Goal: Information Seeking & Learning: Learn about a topic

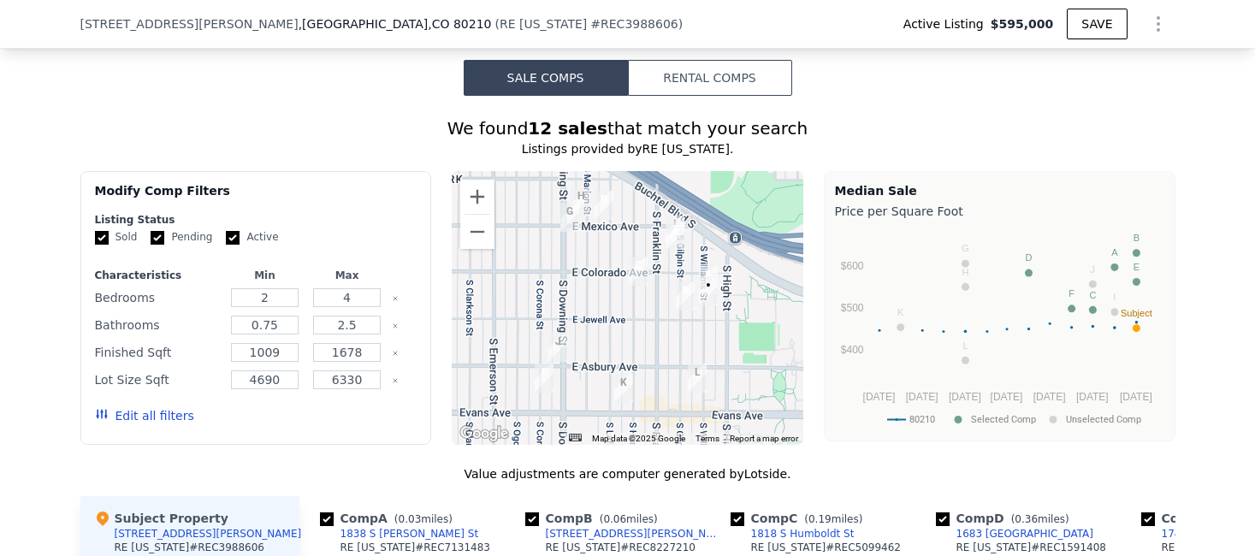
scroll to position [1600, 0]
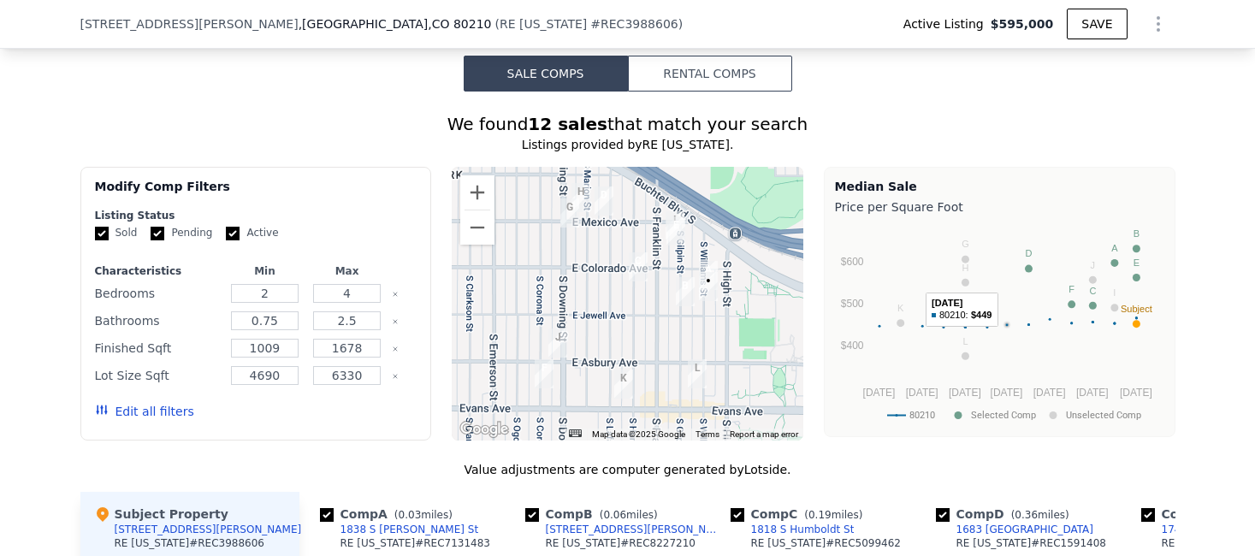
drag, startPoint x: 988, startPoint y: 383, endPoint x: 1020, endPoint y: 149, distance: 235.8
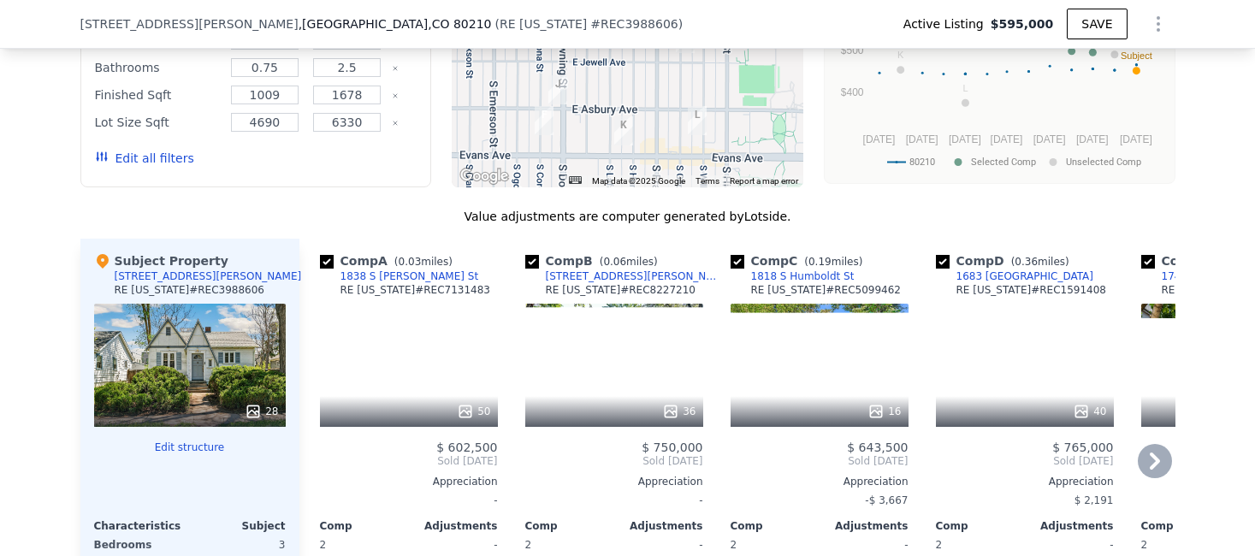
scroll to position [1846, 0]
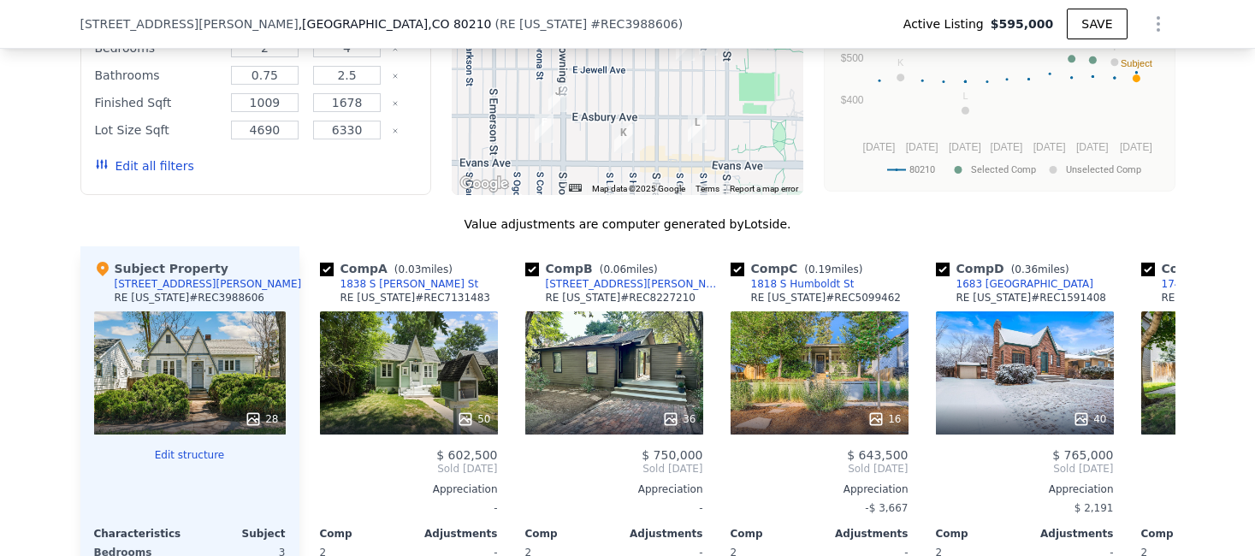
click at [153, 175] on button "Edit all filters" at bounding box center [144, 165] width 99 height 17
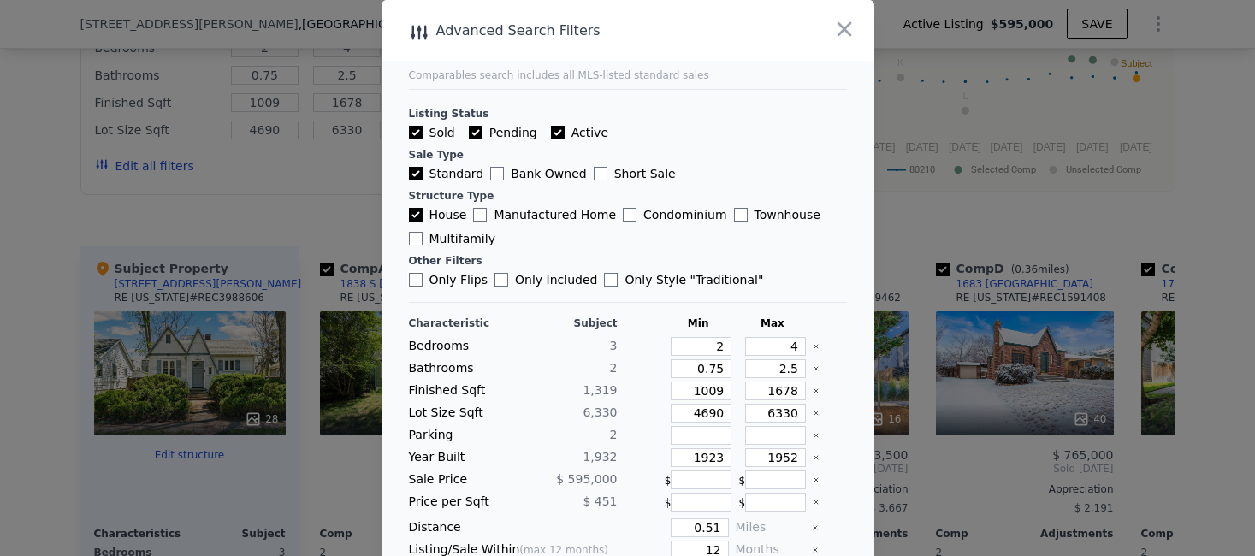
click at [421, 280] on input "Only Flips" at bounding box center [416, 280] width 14 height 14
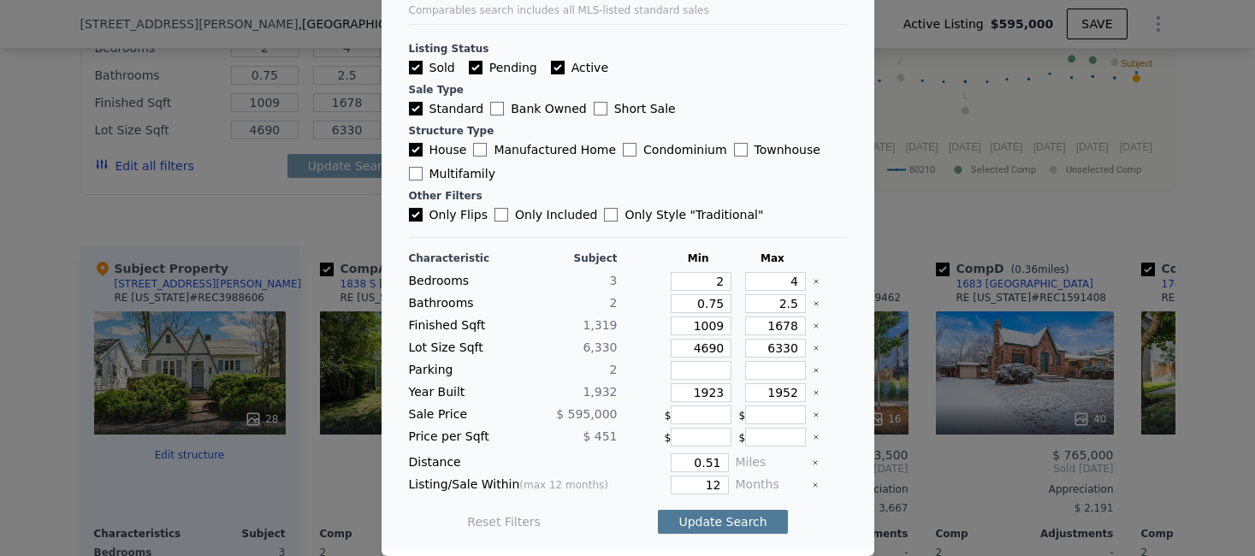
click at [703, 521] on button "Update Search" at bounding box center [722, 522] width 129 height 24
click at [418, 214] on input "Only Flips" at bounding box center [416, 215] width 14 height 14
checkbox input "false"
click at [697, 515] on button "Update Search" at bounding box center [722, 522] width 129 height 24
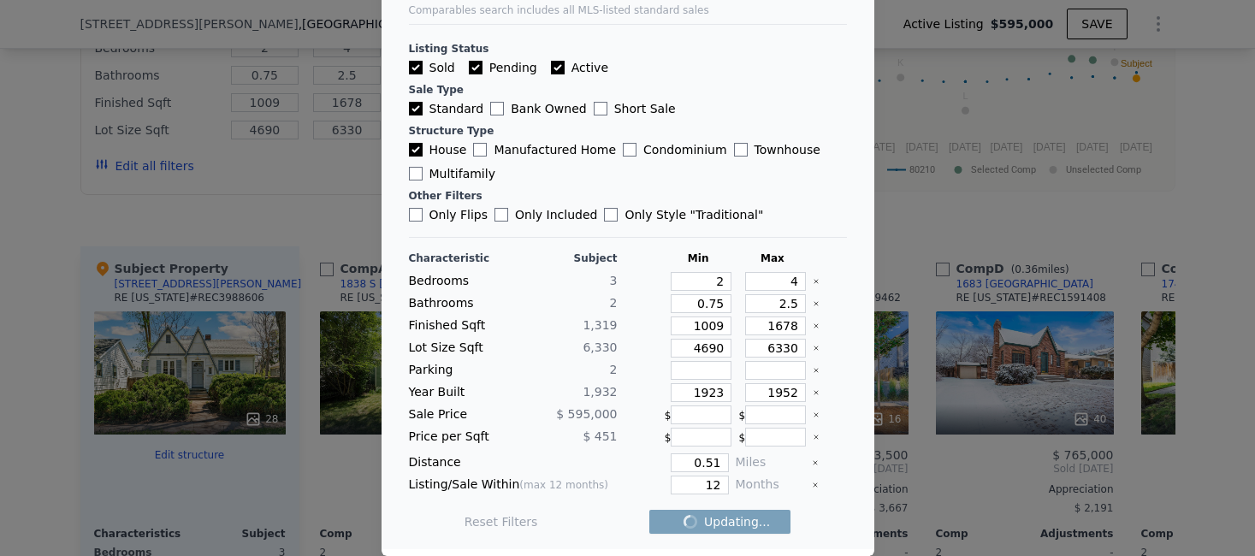
checkbox input "false"
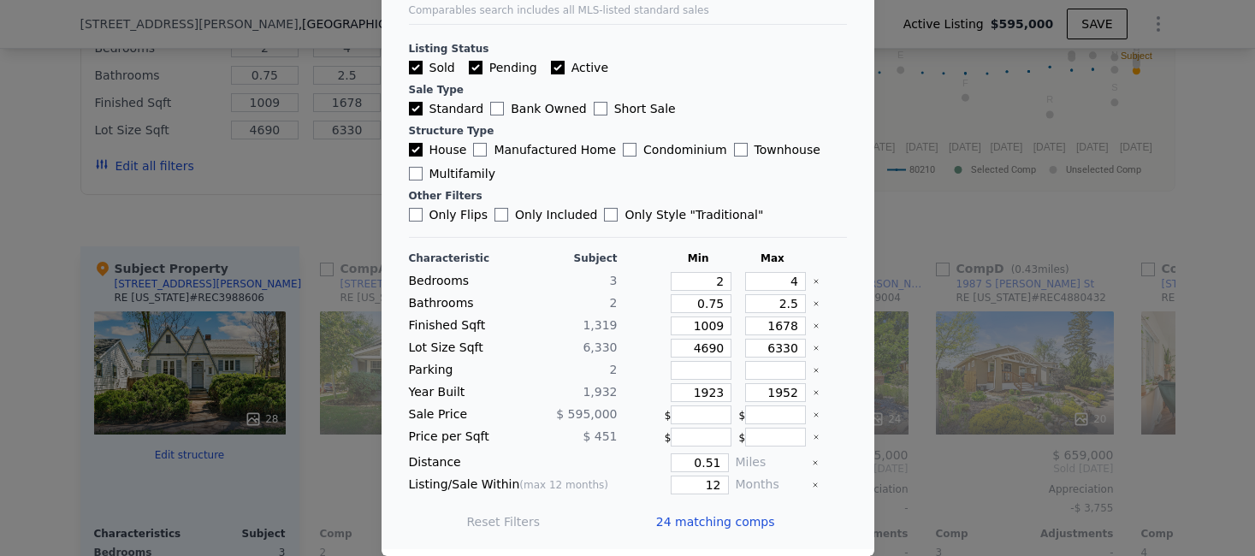
click at [899, 234] on div at bounding box center [627, 278] width 1255 height 556
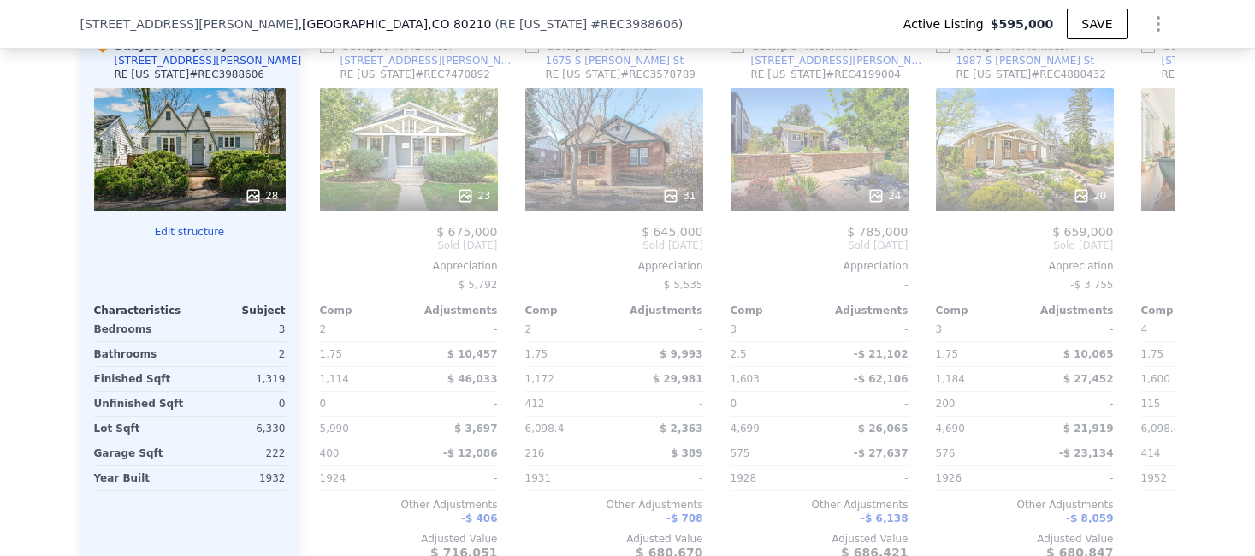
scroll to position [2091, 0]
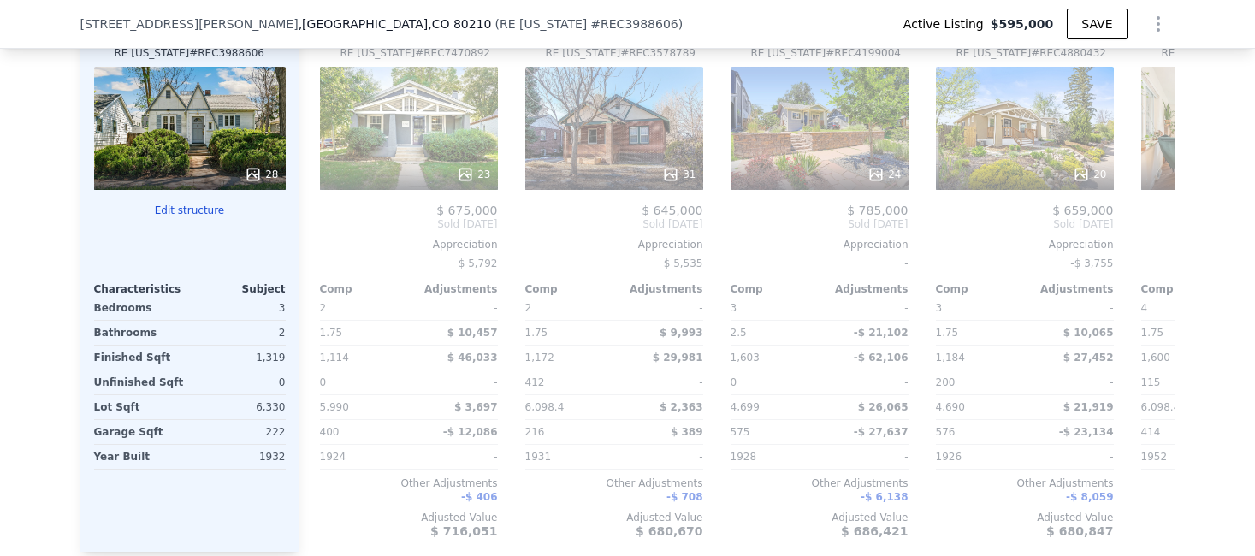
click at [189, 153] on div "28" at bounding box center [190, 128] width 192 height 123
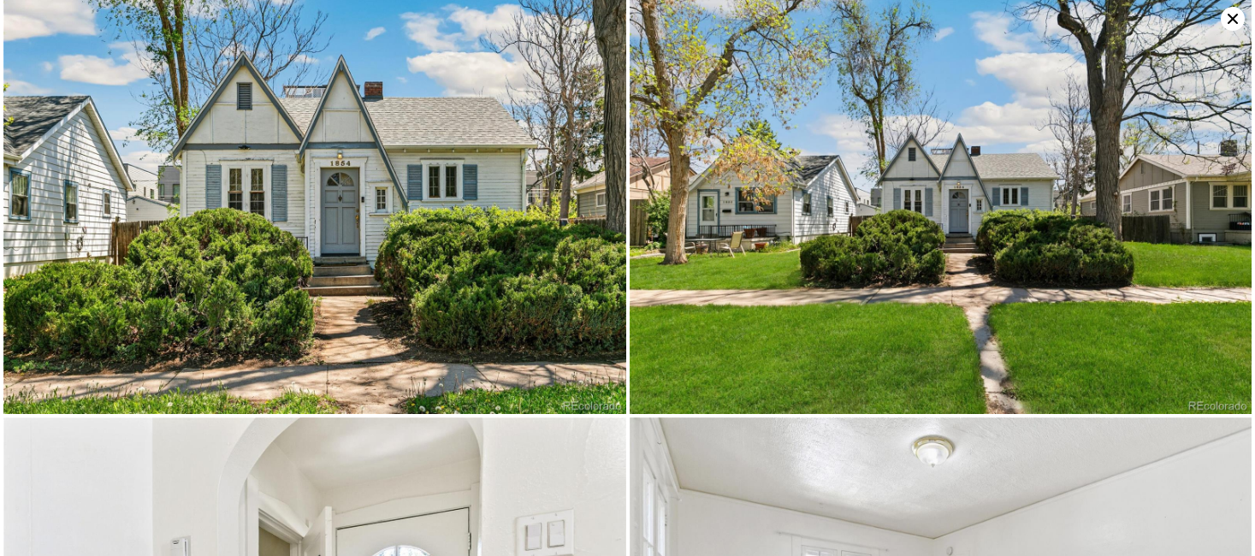
scroll to position [0, 0]
click at [318, 144] on img at bounding box center [314, 207] width 623 height 415
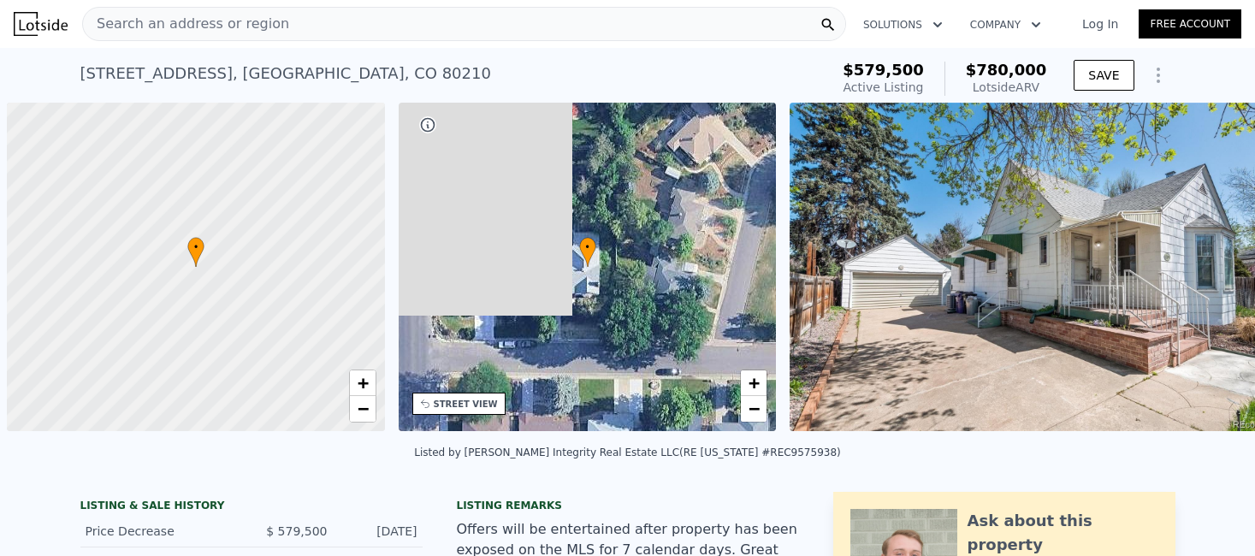
scroll to position [0, 7]
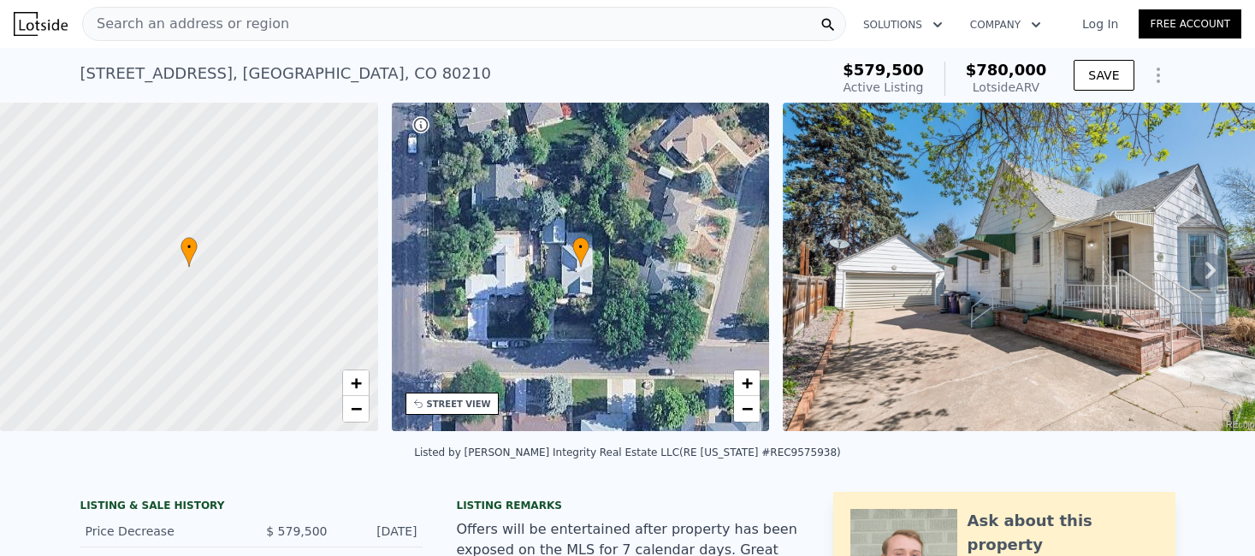
click at [289, 25] on div "Search an address or region" at bounding box center [464, 24] width 764 height 34
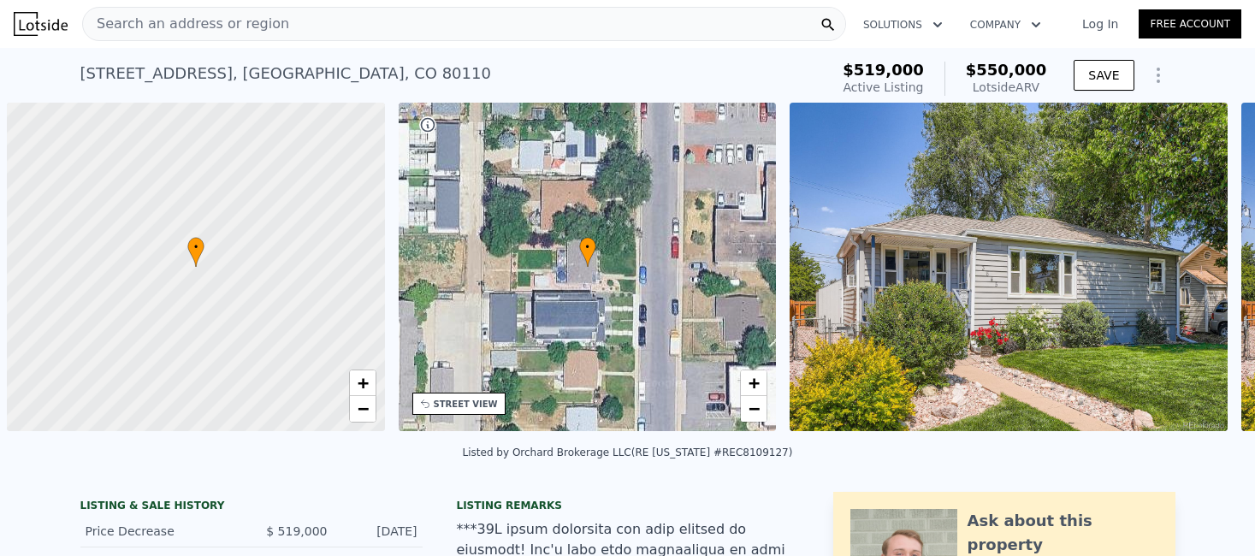
scroll to position [0, 7]
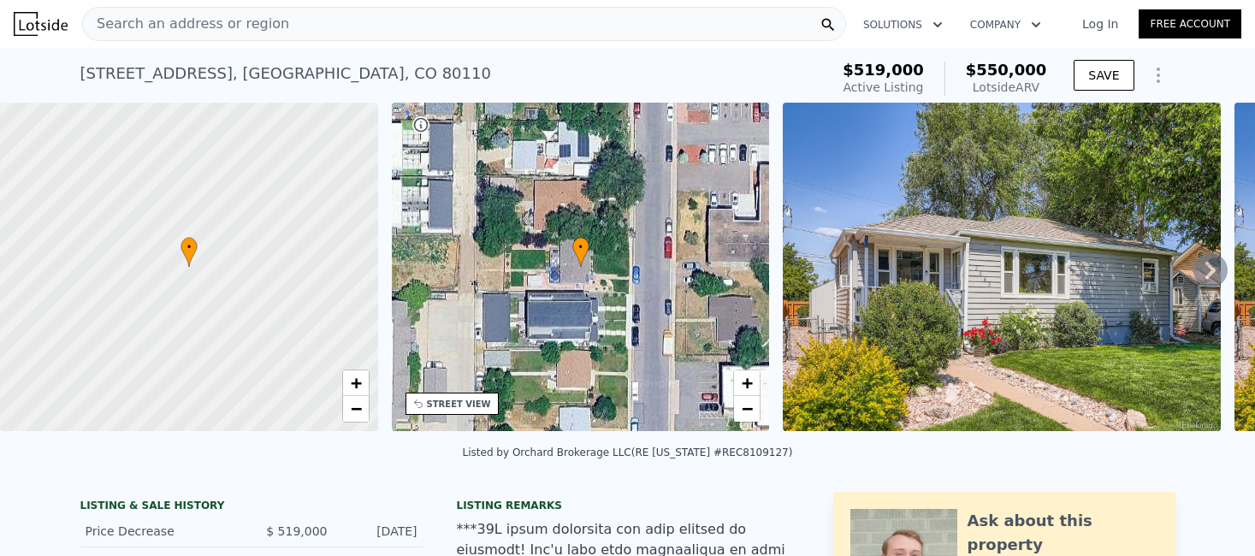
click at [249, 8] on div "Search an address or region" at bounding box center [186, 24] width 206 height 33
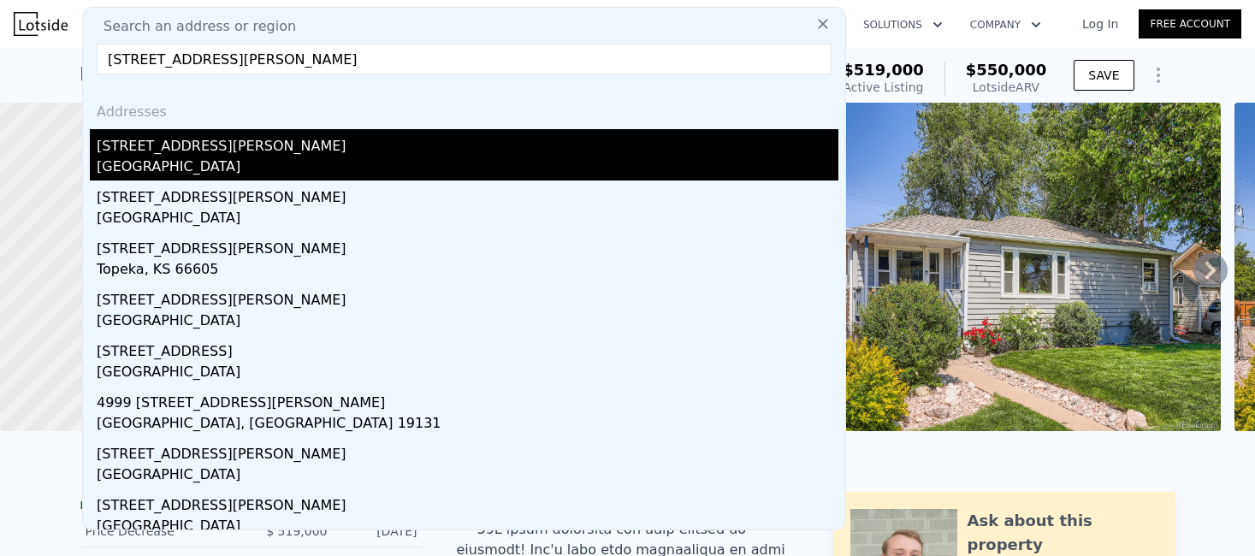
type input "3140 W Girard Avenue"
click at [140, 152] on div "3140 W Girard Ave" at bounding box center [468, 142] width 742 height 27
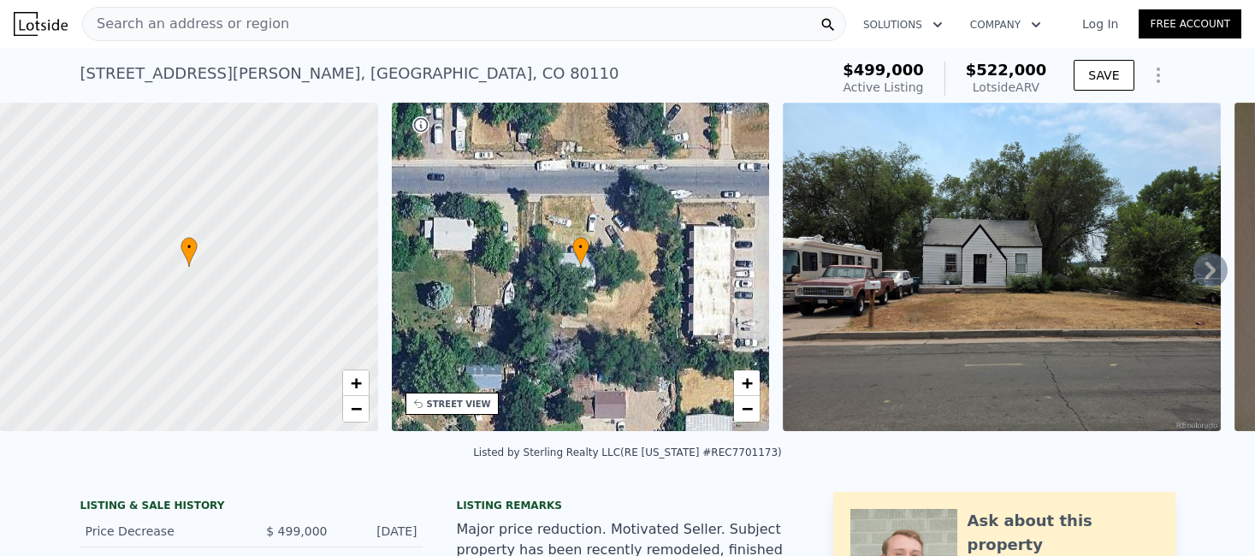
click at [973, 282] on img at bounding box center [1002, 267] width 438 height 329
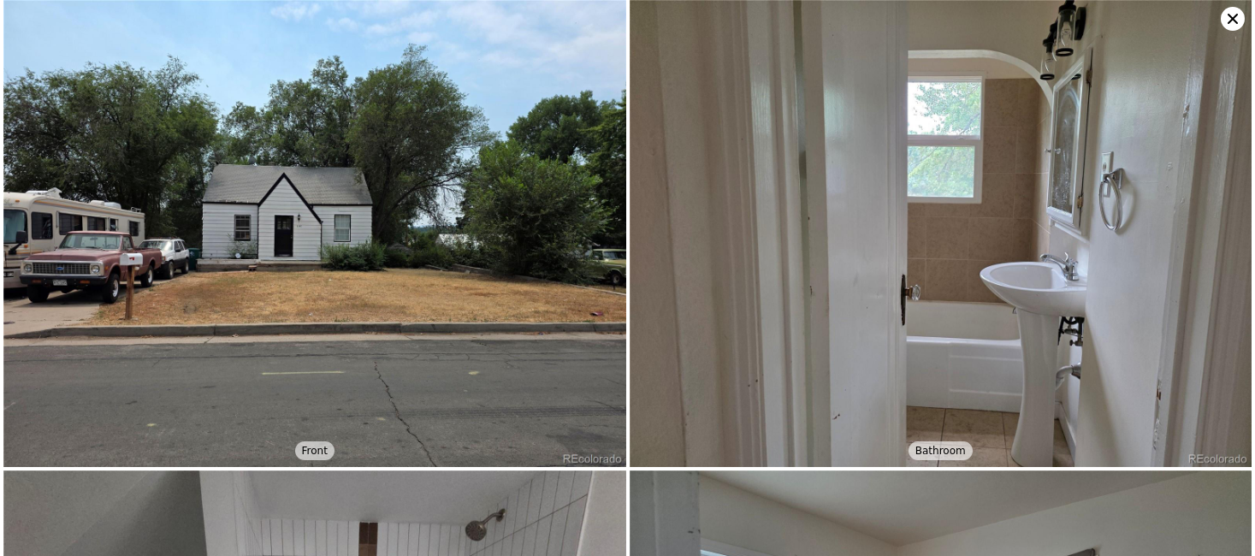
click at [458, 252] on img at bounding box center [314, 233] width 623 height 467
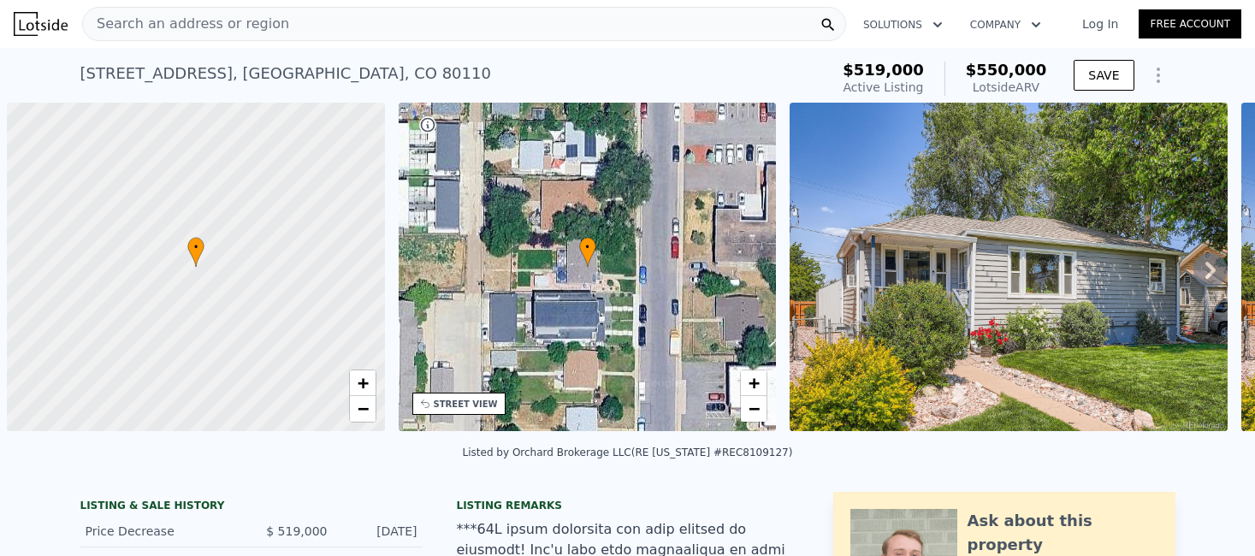
scroll to position [0, 7]
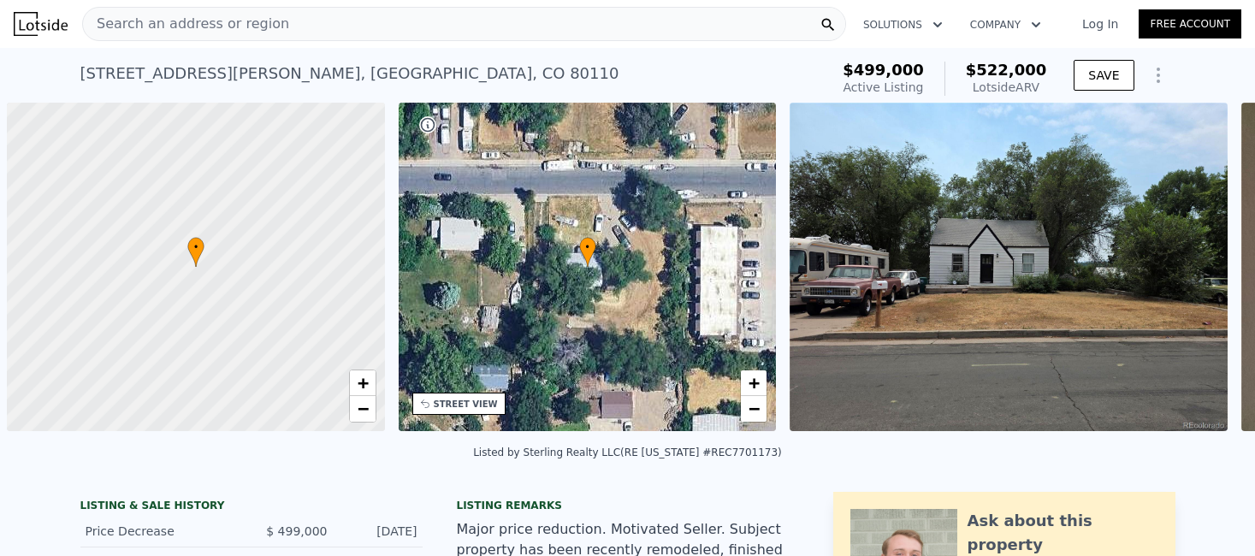
scroll to position [0, 7]
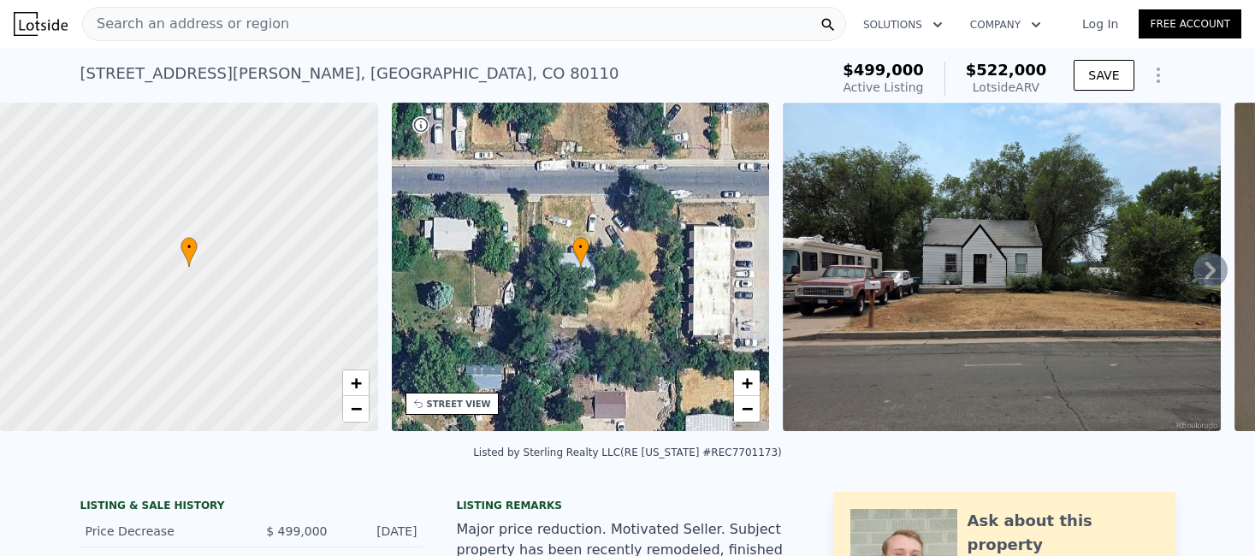
click at [580, 312] on div "• + −" at bounding box center [581, 267] width 378 height 329
click at [472, 406] on div "STREET VIEW" at bounding box center [459, 404] width 64 height 13
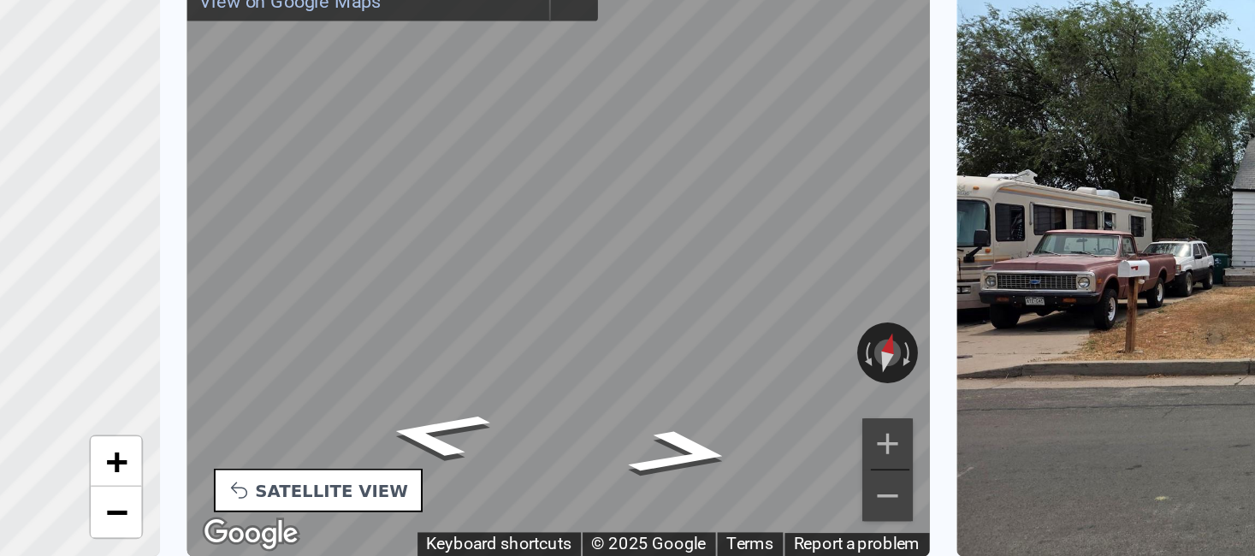
click at [780, 308] on div "• + − • + − STREET VIEW ← Move left → Move right ↑ Move up ↓ Move down + Zoom i…" at bounding box center [627, 270] width 1255 height 335
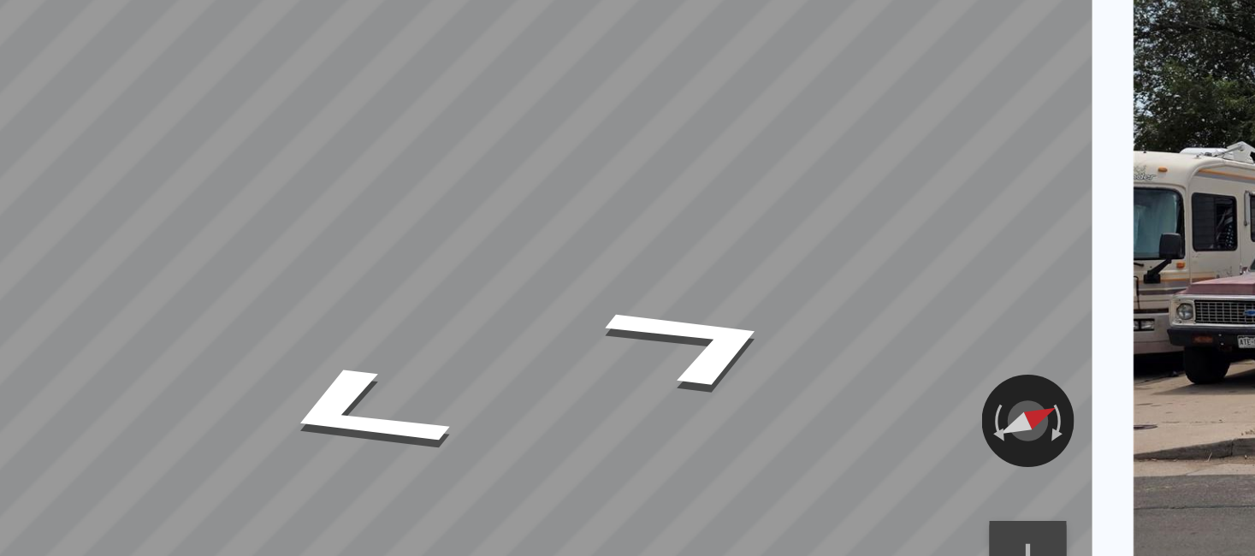
click at [778, 263] on div "• + − • + − STREET VIEW ← Move left → Move right ↑ Move up ↓ Move down + Zoom i…" at bounding box center [627, 270] width 1255 height 335
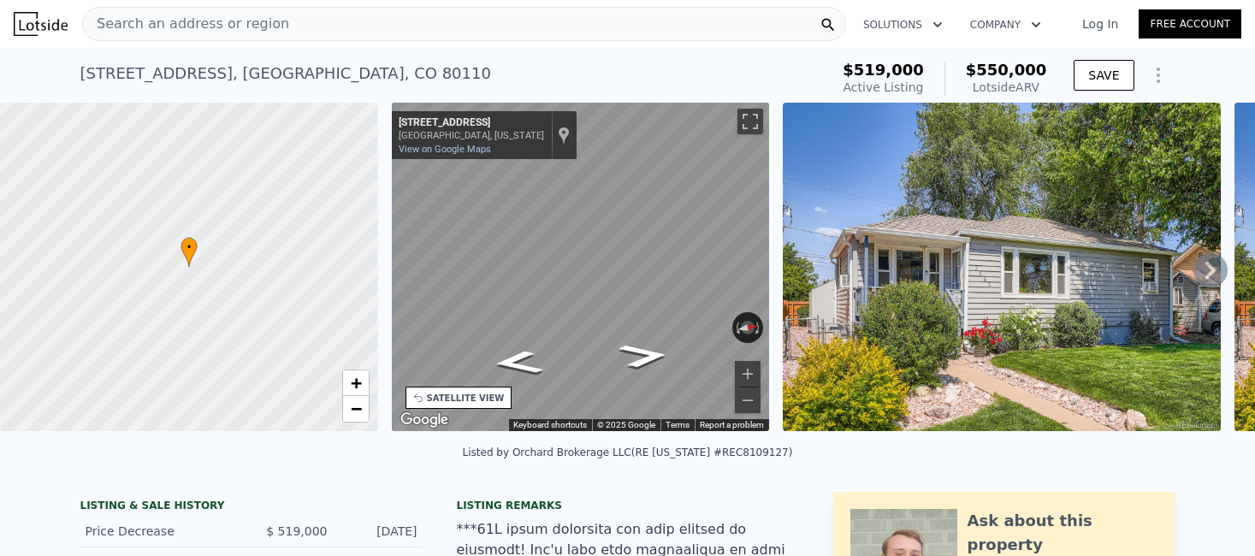
type input "4"
type input "5"
type input "1.75"
type input "1755"
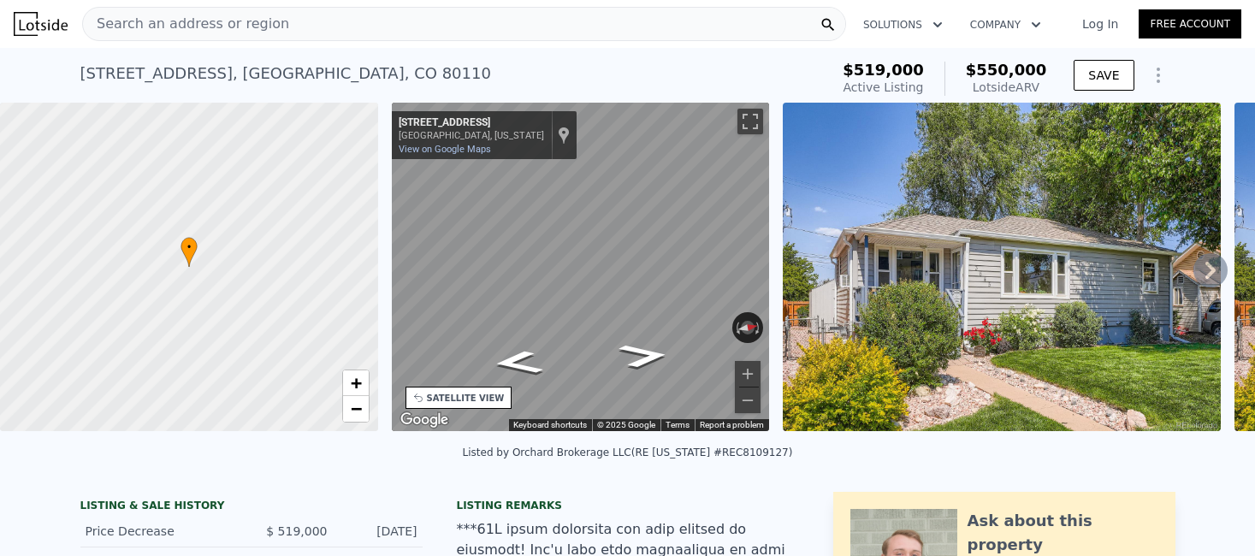
type input "2230"
type input "11200"
type input "19405"
type input "$ 522,000"
type input "6"
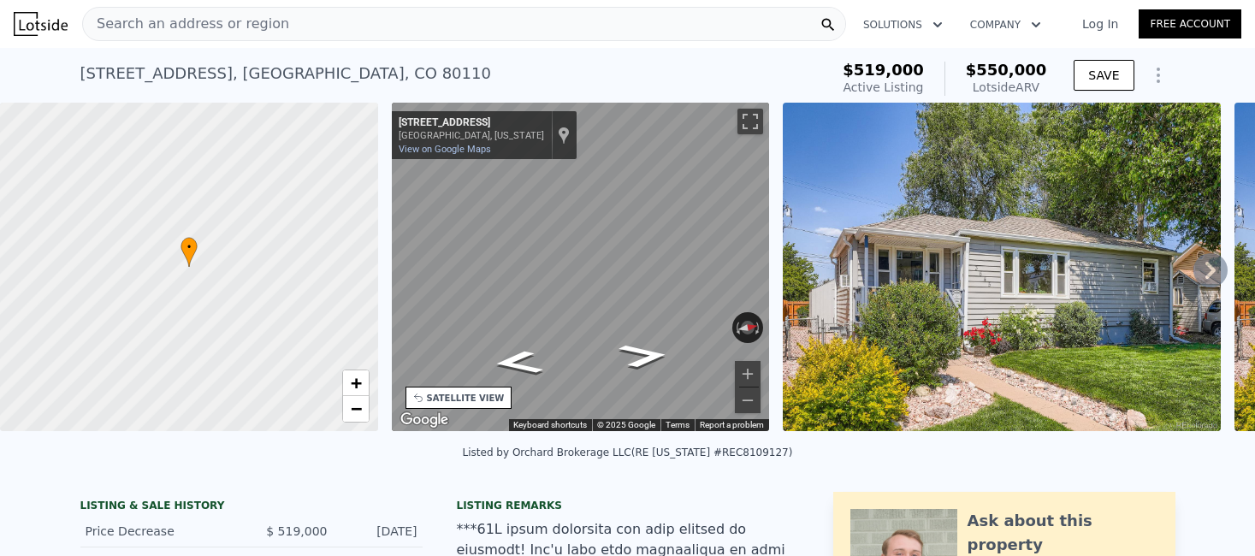
type input "-$ 45,673"
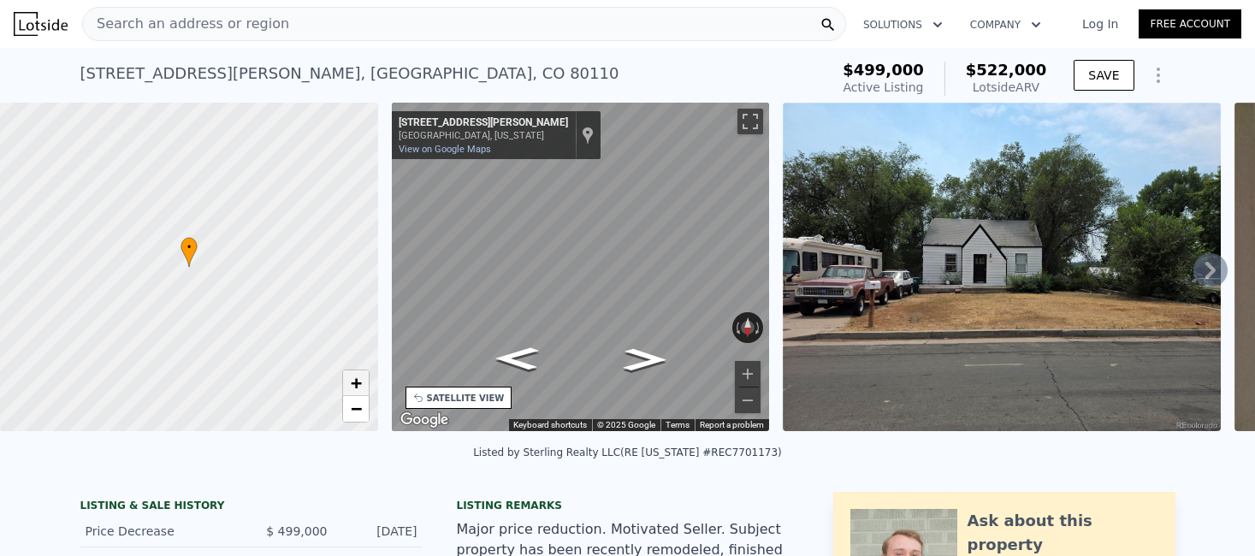
click at [359, 388] on span "+" at bounding box center [355, 382] width 11 height 21
